Goal: Information Seeking & Learning: Learn about a topic

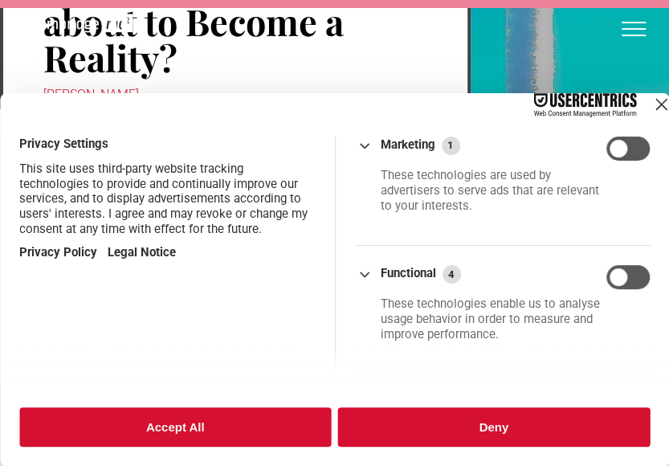
scroll to position [80, 0]
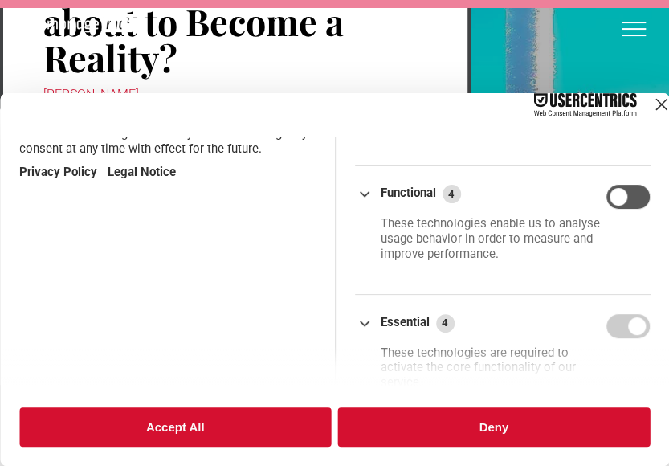
click at [530, 415] on button "Deny" at bounding box center [494, 426] width 313 height 39
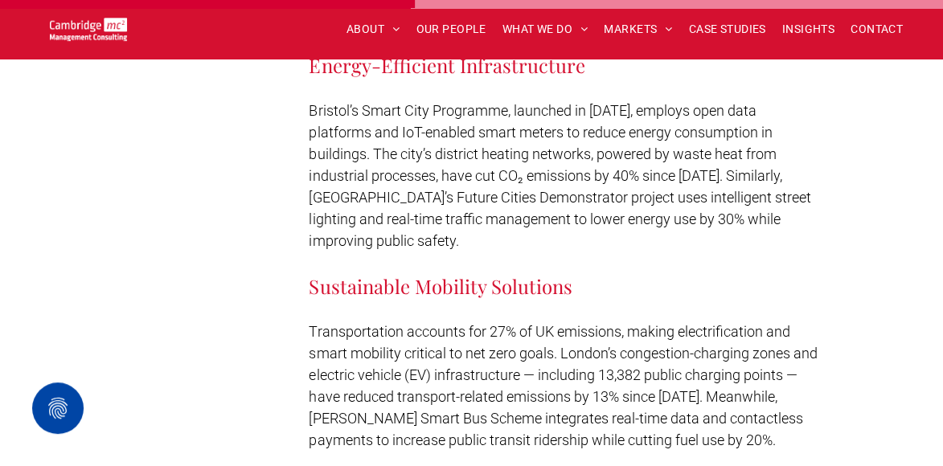
scroll to position [5279, 0]
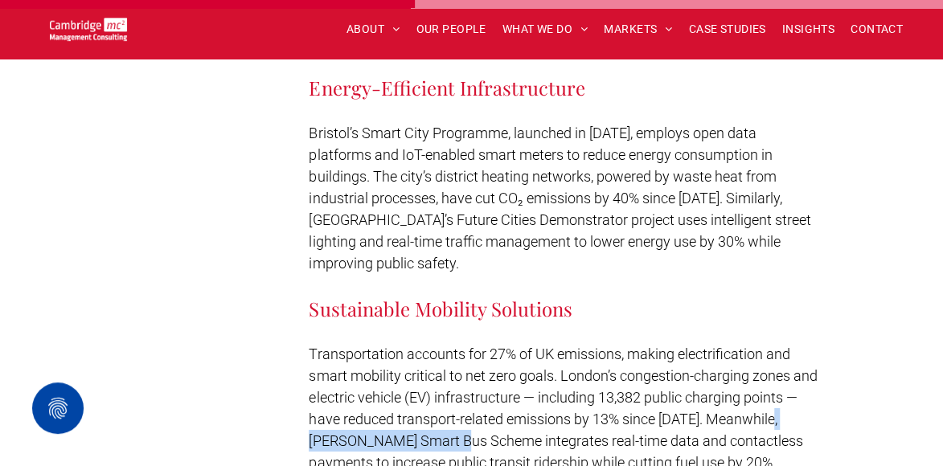
drag, startPoint x: 645, startPoint y: 163, endPoint x: 803, endPoint y: 160, distance: 158.4
click at [669, 346] on span "Transportation accounts for 27% of UK emissions, making electrification and sma…" at bounding box center [563, 408] width 508 height 125
copy span "Hull’s Smart Bus Scheme"
click at [662, 346] on span "Transportation accounts for 27% of UK emissions, making electrification and sma…" at bounding box center [563, 408] width 508 height 125
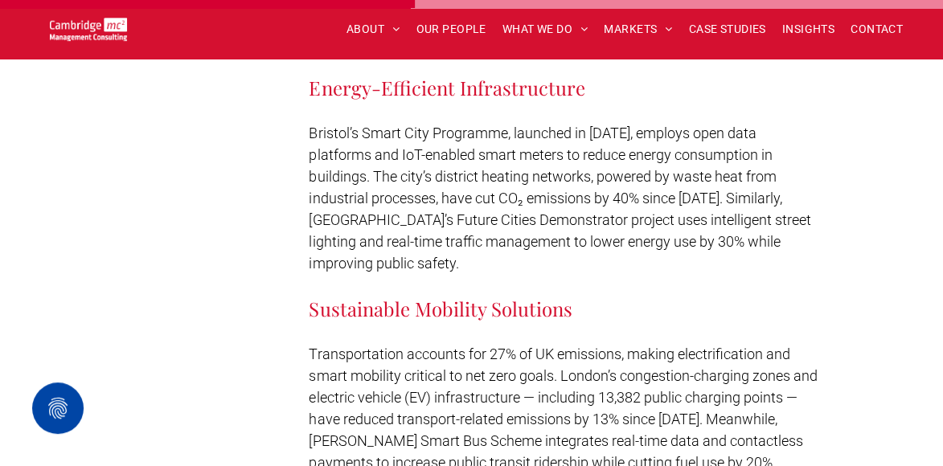
click at [669, 343] on p "Transportation accounts for 27% of UK emissions, making electrification and sma…" at bounding box center [563, 408] width 508 height 130
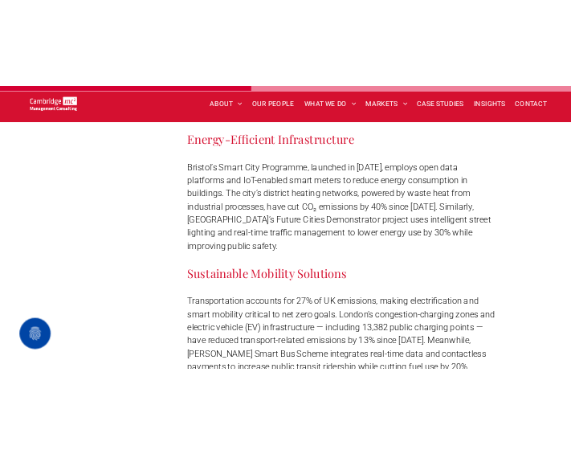
scroll to position [5224, 0]
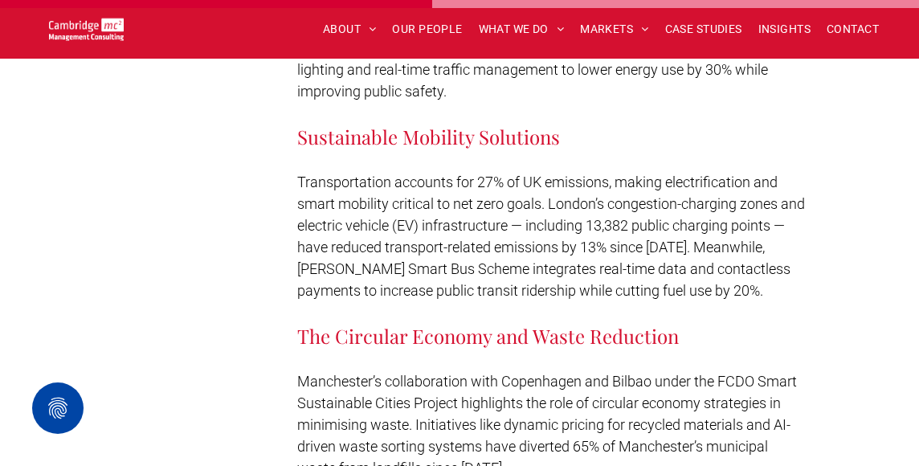
scroll to position [5644, 0]
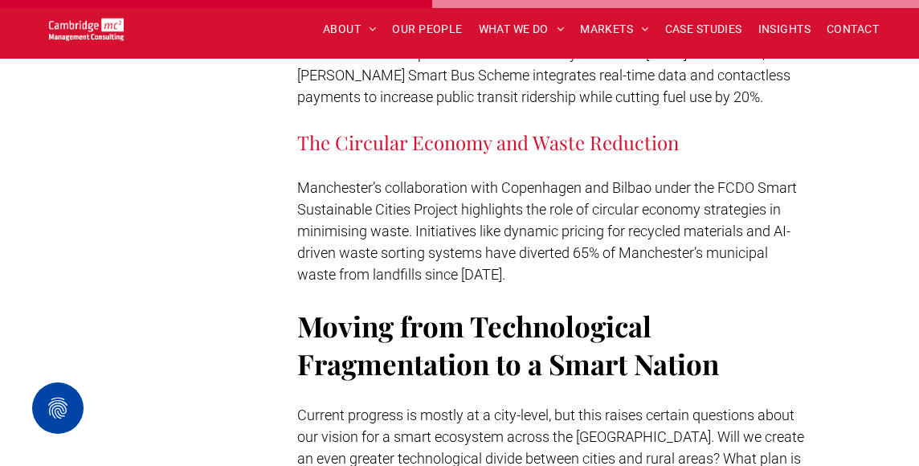
drag, startPoint x: 765, startPoint y: 183, endPoint x: 768, endPoint y: 194, distance: 10.9
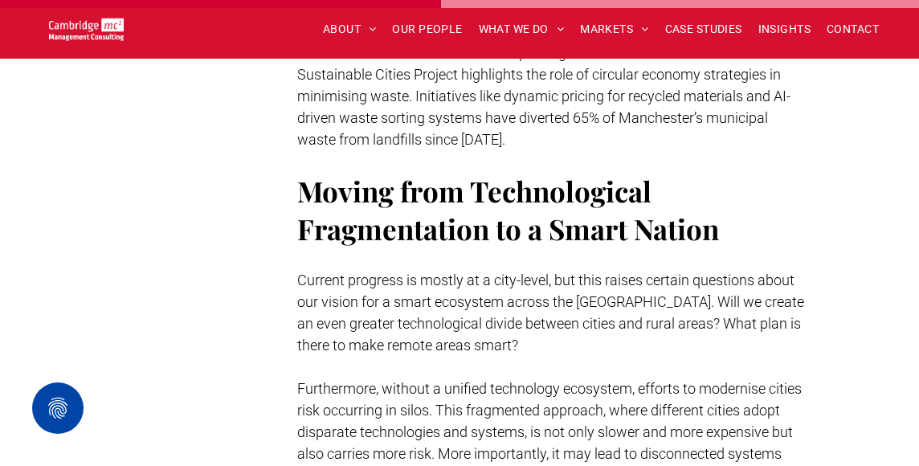
scroll to position [5805, 0]
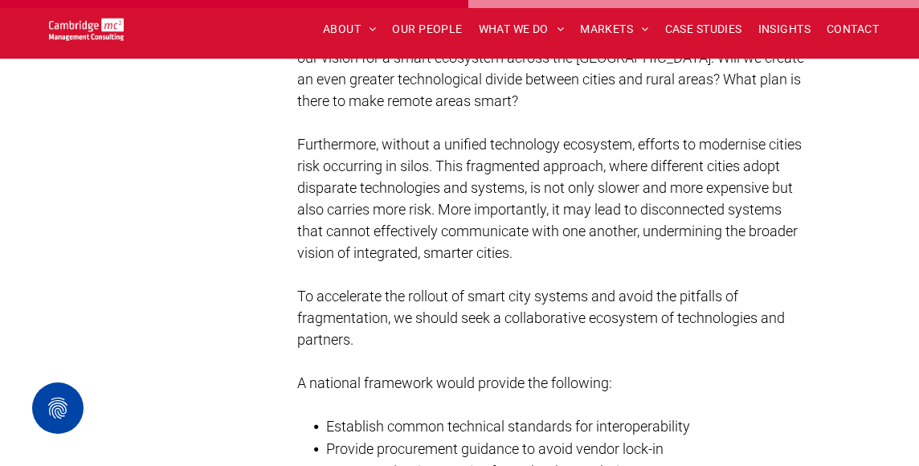
scroll to position [6046, 0]
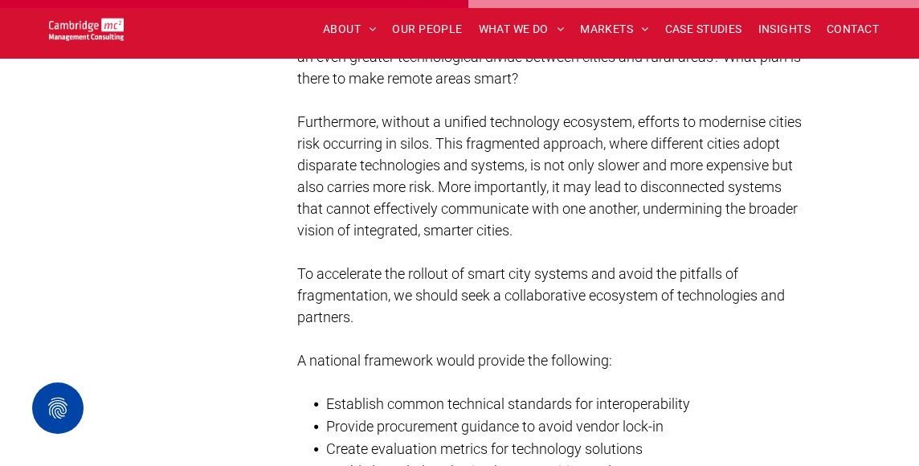
click at [502, 463] on span "Enable knowledge sharing between cities and partners" at bounding box center [497, 471] width 342 height 17
click at [505, 463] on span "Enable knowledge sharing between cities and partners" at bounding box center [497, 471] width 342 height 17
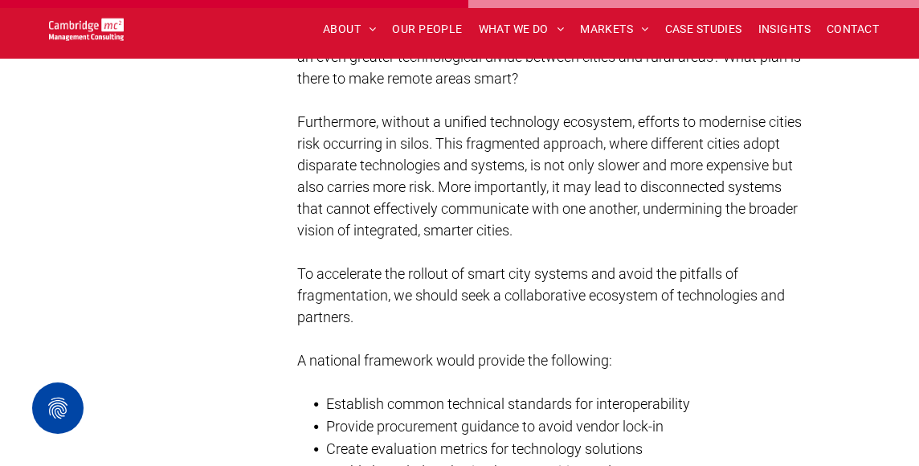
drag, startPoint x: 661, startPoint y: 191, endPoint x: 675, endPoint y: 217, distance: 29.5
click at [669, 438] on li "Create evaluation metrics for technology solutions" at bounding box center [565, 449] width 479 height 23
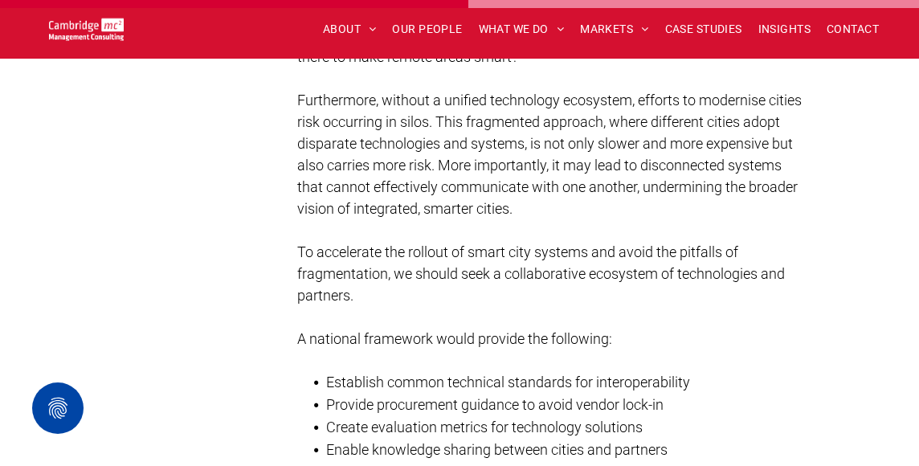
scroll to position [6207, 0]
